Goal: Information Seeking & Learning: Find specific fact

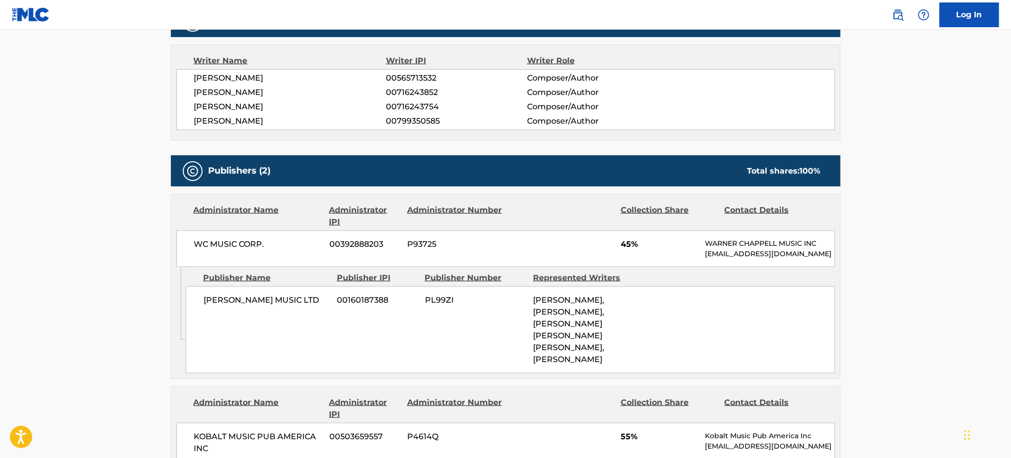
scroll to position [333, 0]
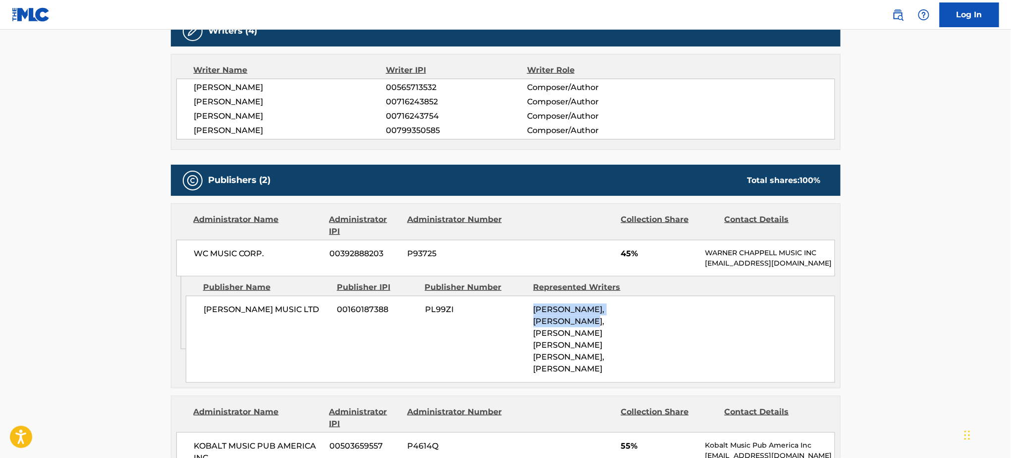
drag, startPoint x: 534, startPoint y: 318, endPoint x: 600, endPoint y: 329, distance: 66.8
click at [600, 329] on span "[PERSON_NAME], [PERSON_NAME], [PERSON_NAME] [PERSON_NAME] [PERSON_NAME], [PERSO…" at bounding box center [568, 339] width 71 height 69
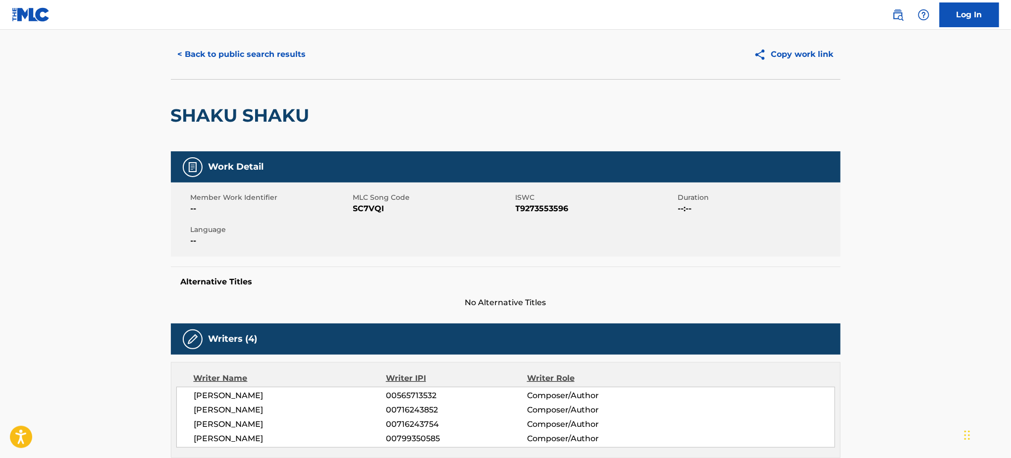
scroll to position [0, 0]
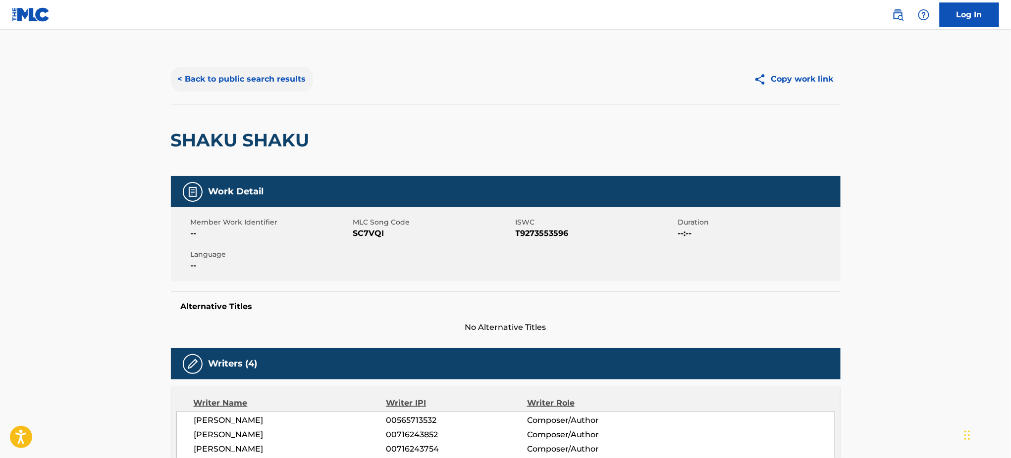
click at [252, 75] on button "< Back to public search results" at bounding box center [242, 79] width 142 height 25
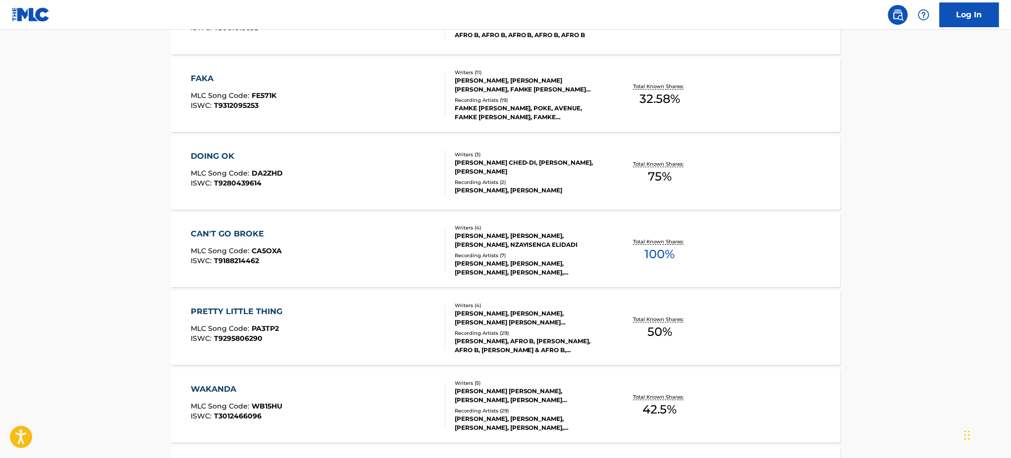
scroll to position [3863, 0]
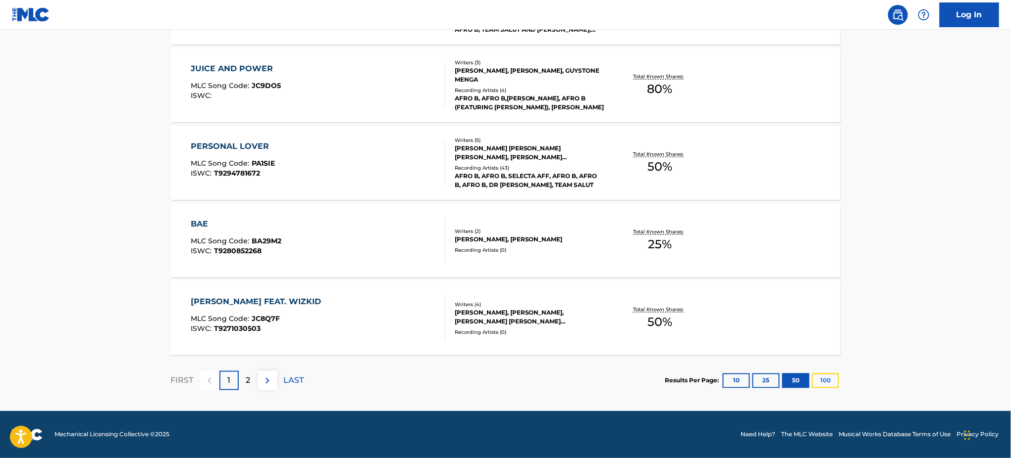
click at [757, 344] on button "100" at bounding box center [825, 381] width 27 height 15
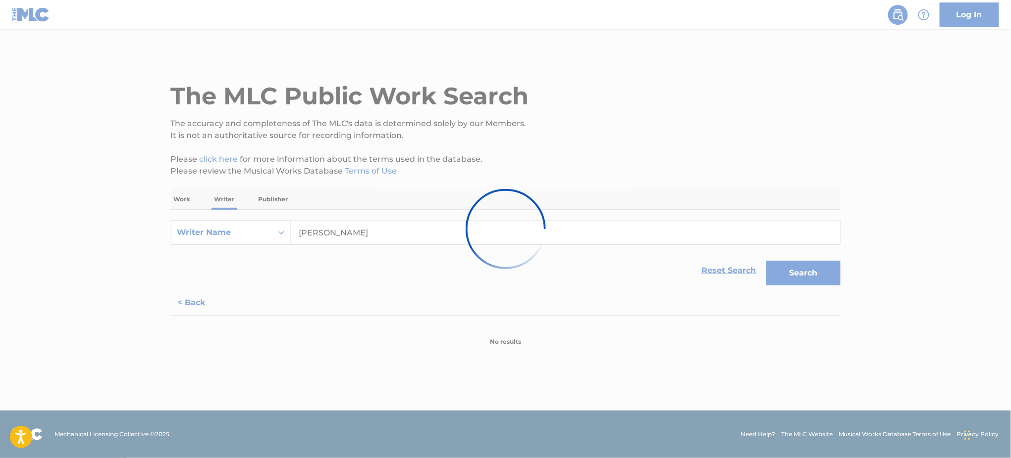
scroll to position [0, 0]
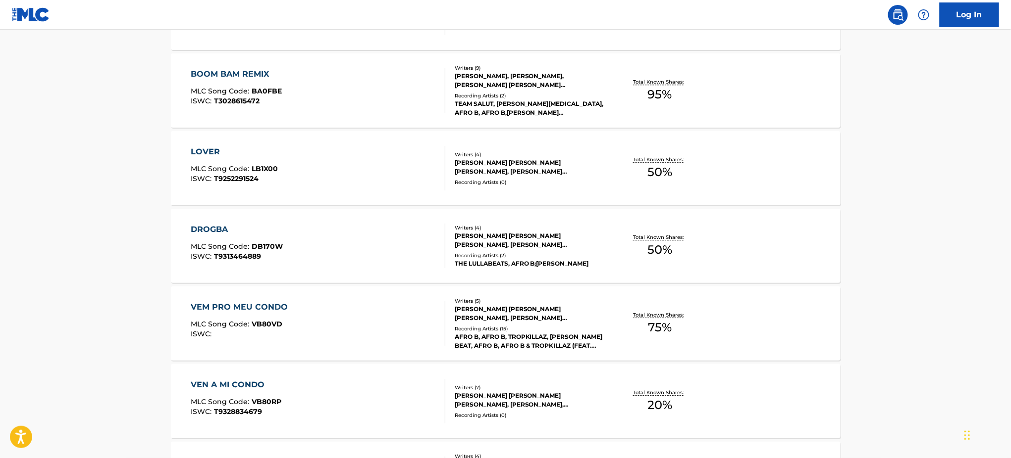
click at [222, 225] on div "DROGBA" at bounding box center [237, 230] width 92 height 12
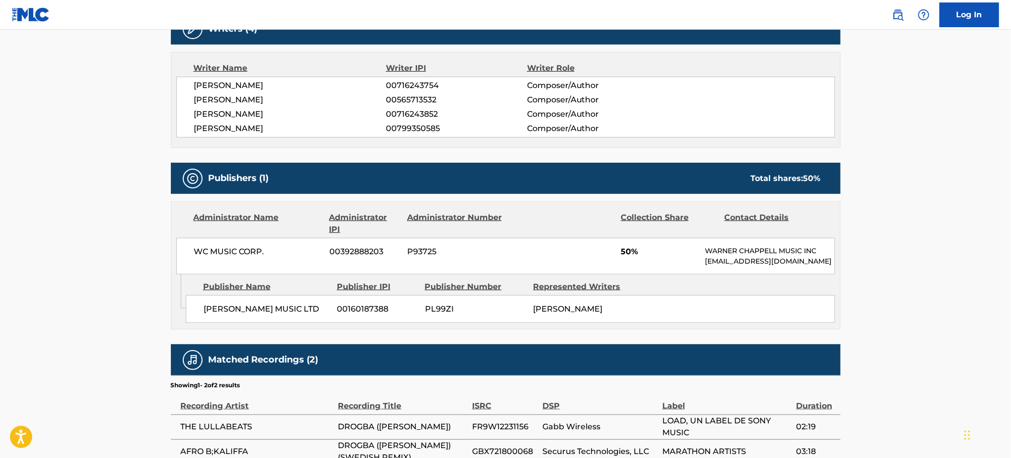
scroll to position [248, 0]
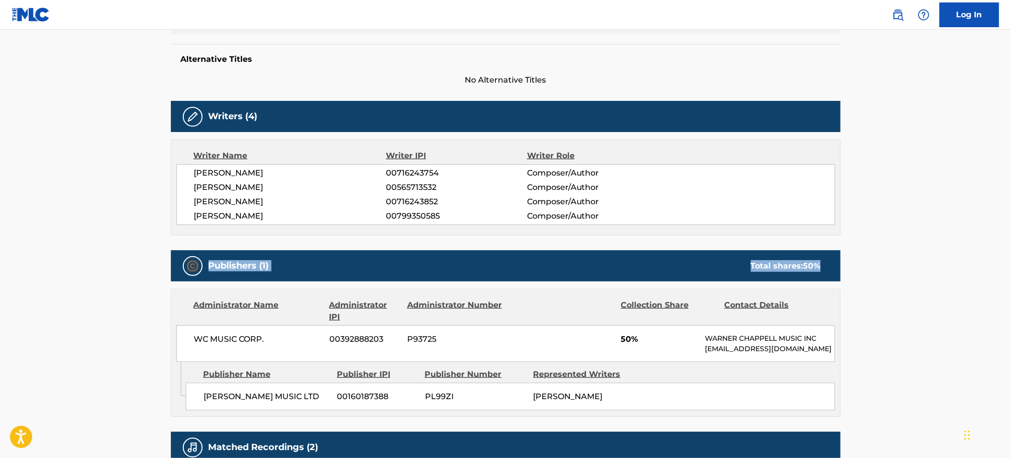
drag, startPoint x: 779, startPoint y: 399, endPoint x: 761, endPoint y: 401, distance: 18.0
click at [757, 344] on div "[PERSON_NAME] MUSIC LTD 00160187388 PL99ZI [PERSON_NAME]" at bounding box center [510, 397] width 649 height 28
drag, startPoint x: 604, startPoint y: 417, endPoint x: 528, endPoint y: 400, distance: 77.8
click at [528, 344] on div "[PERSON_NAME] MUSIC LTD 00160187388 PL99ZI [PERSON_NAME]" at bounding box center [510, 397] width 649 height 28
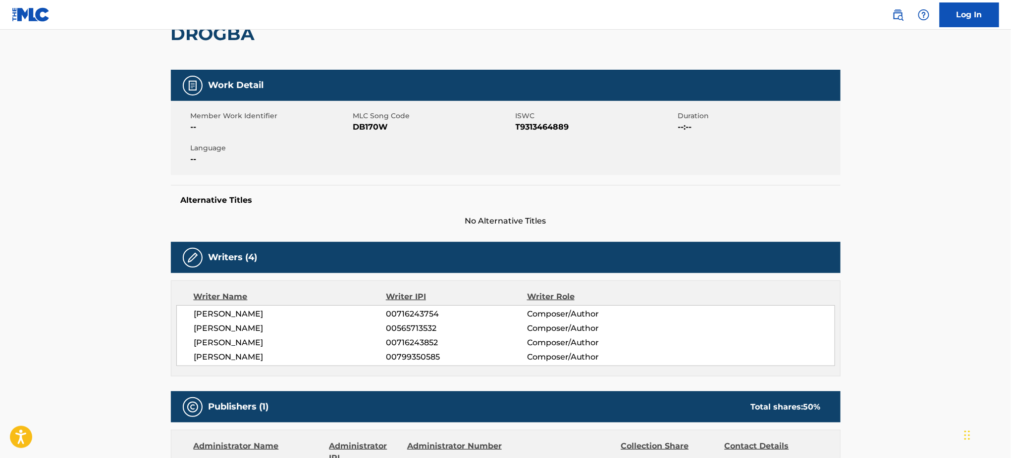
scroll to position [0, 0]
